Goal: Find specific page/section: Find specific page/section

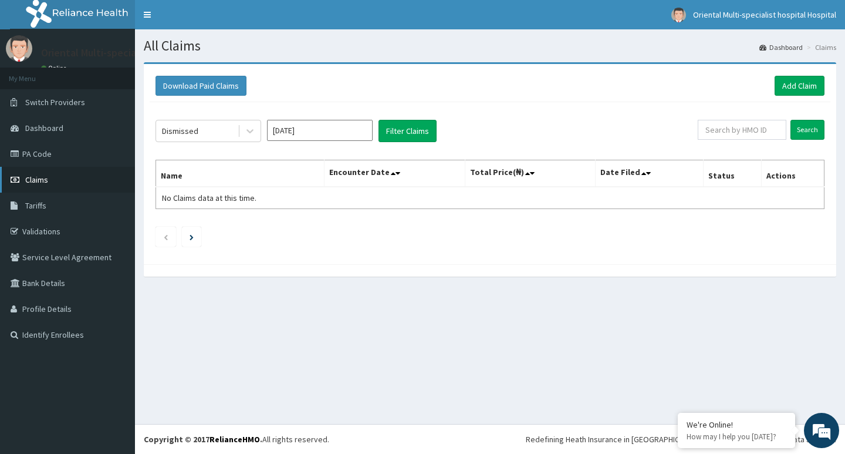
click at [48, 180] on link "Claims" at bounding box center [67, 180] width 135 height 26
